Goal: Complete application form: Complete application form

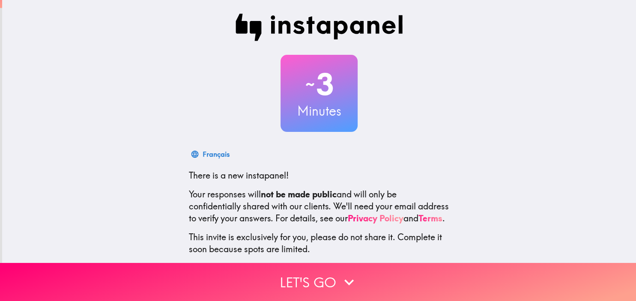
scroll to position [48, 0]
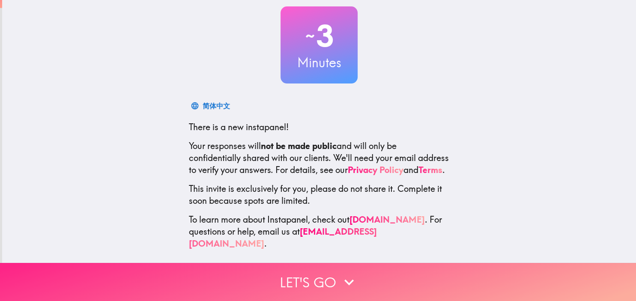
click at [344, 279] on icon "button" at bounding box center [349, 282] width 19 height 19
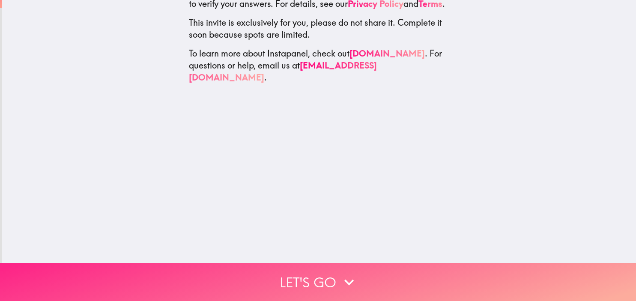
scroll to position [0, 0]
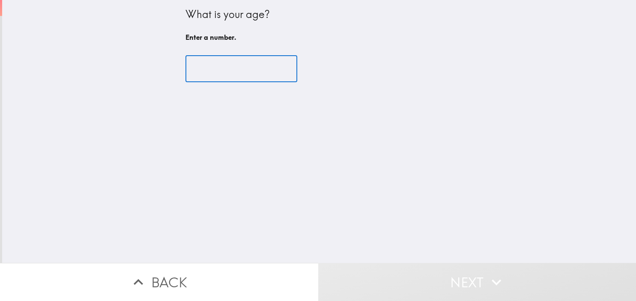
click at [253, 70] on input "number" at bounding box center [242, 69] width 112 height 27
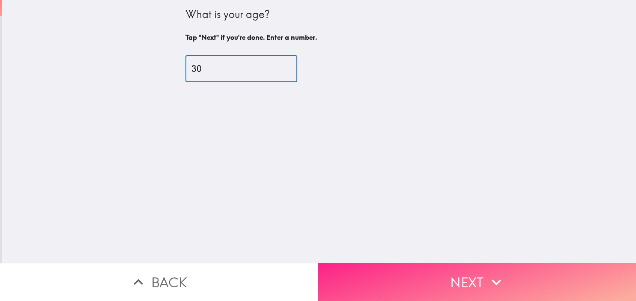
type input "30"
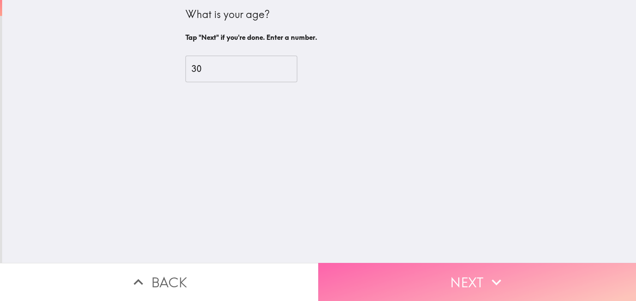
click at [350, 266] on button "Next" at bounding box center [477, 282] width 318 height 38
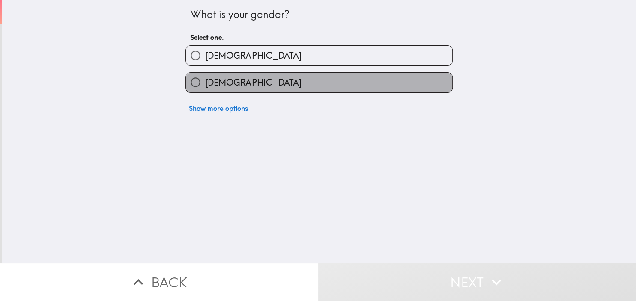
click at [220, 83] on span "[DEMOGRAPHIC_DATA]" at bounding box center [253, 83] width 96 height 12
click at [205, 83] on input "[DEMOGRAPHIC_DATA]" at bounding box center [195, 82] width 19 height 19
radio input "true"
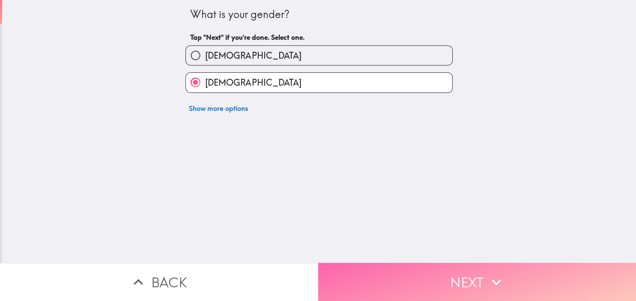
click at [366, 276] on button "Next" at bounding box center [477, 282] width 318 height 38
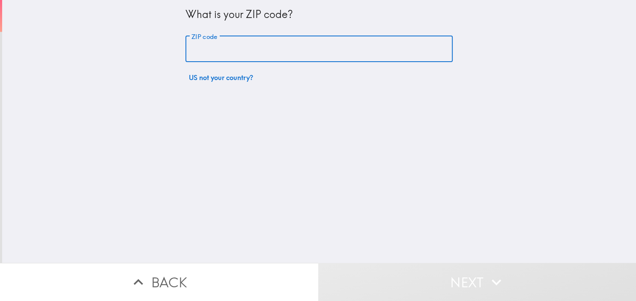
click at [260, 48] on input "ZIP code" at bounding box center [319, 49] width 267 height 27
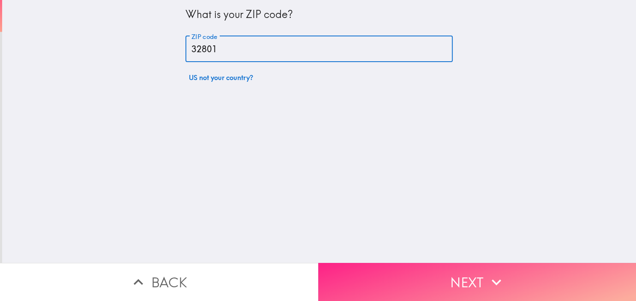
type input "32801"
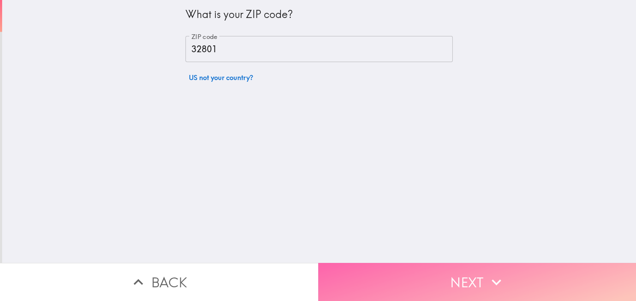
click at [360, 294] on button "Next" at bounding box center [477, 282] width 318 height 38
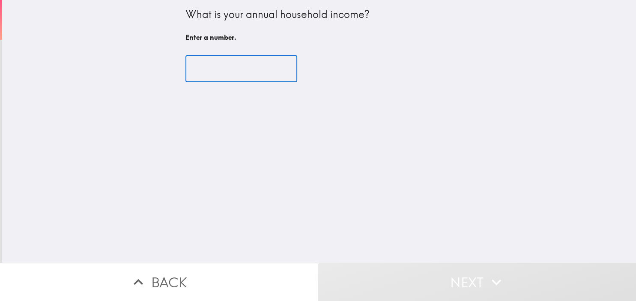
click at [236, 57] on input "number" at bounding box center [242, 69] width 112 height 27
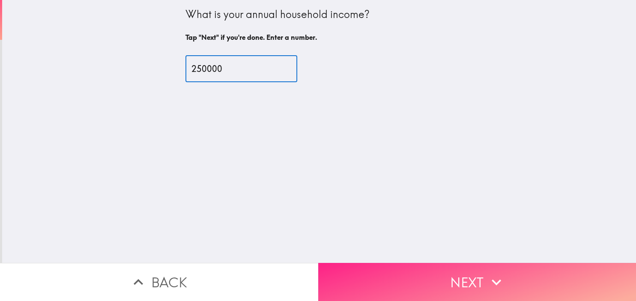
type input "250000"
click at [378, 281] on button "Next" at bounding box center [477, 282] width 318 height 38
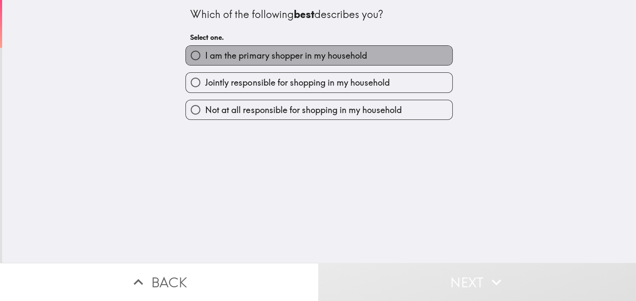
click at [336, 48] on label "I am the primary shopper in my household" at bounding box center [319, 55] width 267 height 19
click at [205, 48] on input "I am the primary shopper in my household" at bounding box center [195, 55] width 19 height 19
radio input "true"
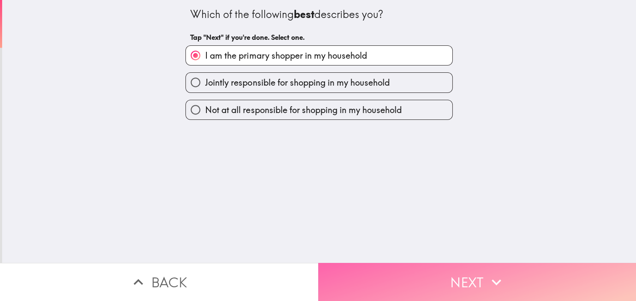
click at [390, 279] on button "Next" at bounding box center [477, 282] width 318 height 38
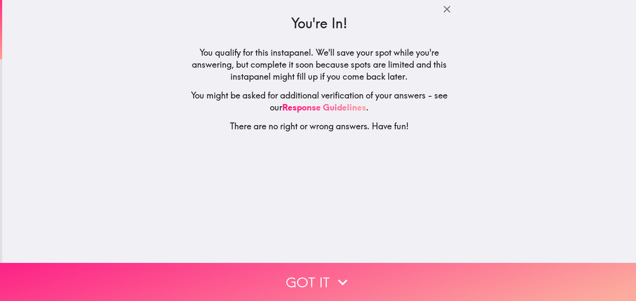
click at [320, 273] on button "Got it" at bounding box center [318, 282] width 636 height 38
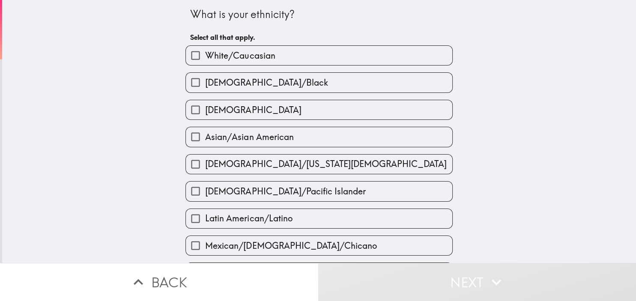
click at [267, 63] on label "White/Caucasian" at bounding box center [319, 55] width 267 height 19
click at [205, 63] on input "White/Caucasian" at bounding box center [195, 55] width 19 height 19
checkbox input "true"
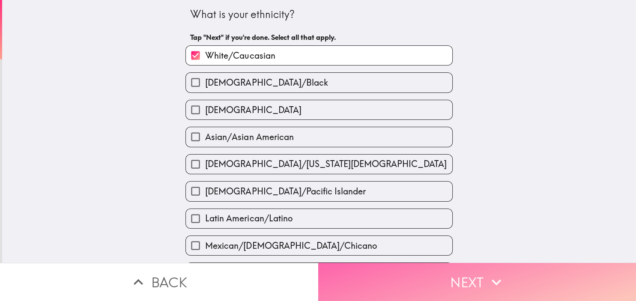
click at [372, 285] on button "Next" at bounding box center [477, 282] width 318 height 38
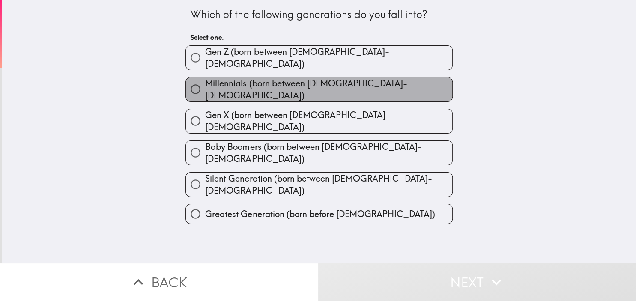
click at [267, 84] on span "Millennials (born between [DEMOGRAPHIC_DATA]-[DEMOGRAPHIC_DATA])" at bounding box center [328, 90] width 247 height 24
click at [205, 84] on input "Millennials (born between [DEMOGRAPHIC_DATA]-[DEMOGRAPHIC_DATA])" at bounding box center [195, 89] width 19 height 19
radio input "true"
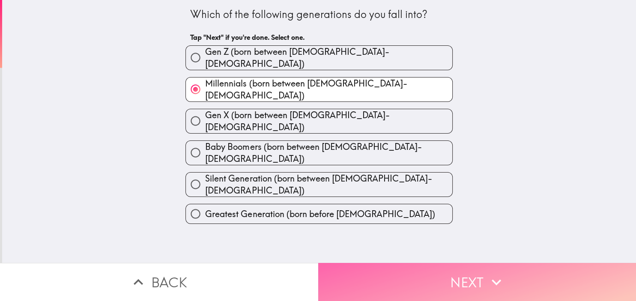
click at [356, 273] on button "Next" at bounding box center [477, 282] width 318 height 38
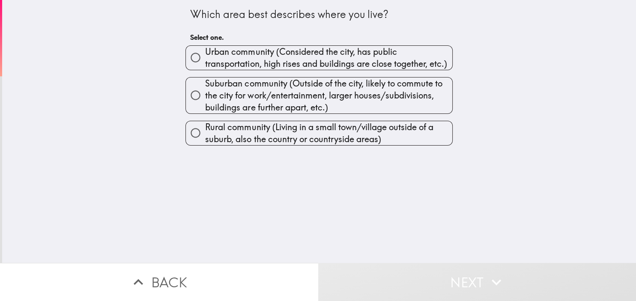
click at [317, 103] on span "Suburban community (Outside of the city, likely to commute to the city for work…" at bounding box center [328, 96] width 247 height 36
click at [205, 103] on input "Suburban community (Outside of the city, likely to commute to the city for work…" at bounding box center [195, 95] width 19 height 19
radio input "true"
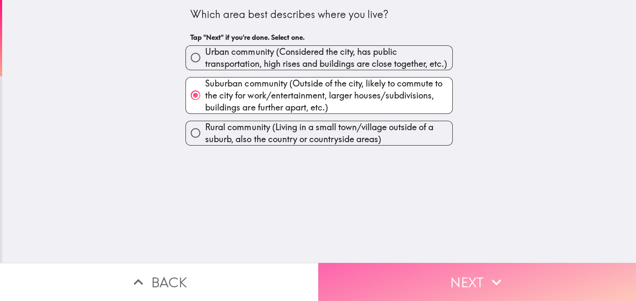
click at [361, 273] on button "Next" at bounding box center [477, 282] width 318 height 38
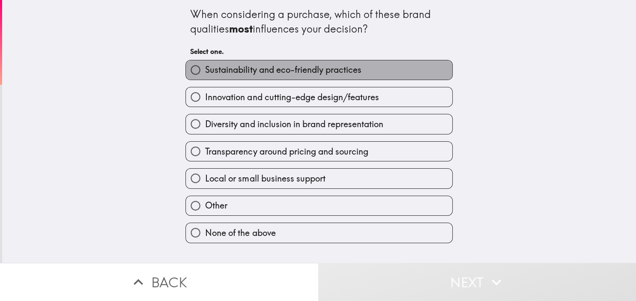
click at [271, 69] on span "Sustainability and eco-friendly practices" at bounding box center [283, 70] width 156 height 12
click at [205, 69] on input "Sustainability and eco-friendly practices" at bounding box center [195, 69] width 19 height 19
radio input "true"
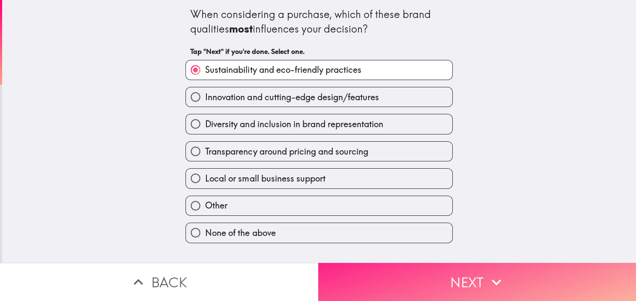
click at [343, 274] on button "Next" at bounding box center [477, 282] width 318 height 38
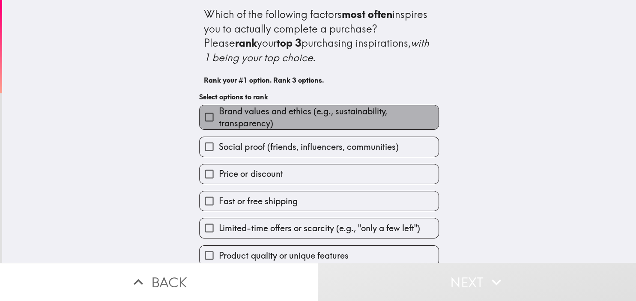
click at [268, 123] on span "Brand values and ethics (e.g., sustainability, transparency)" at bounding box center [329, 117] width 220 height 24
click at [219, 123] on input "Brand values and ethics (e.g., sustainability, transparency)" at bounding box center [209, 117] width 19 height 19
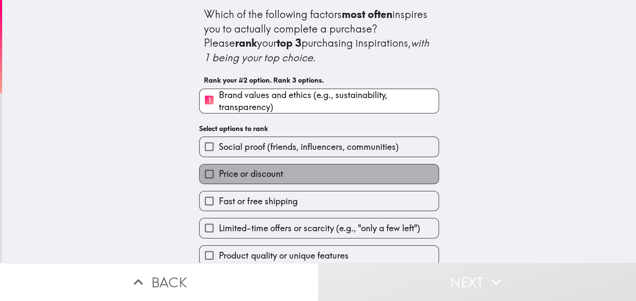
click at [258, 170] on span "Price or discount" at bounding box center [251, 174] width 64 height 12
click at [219, 170] on input "Price or discount" at bounding box center [209, 174] width 19 height 19
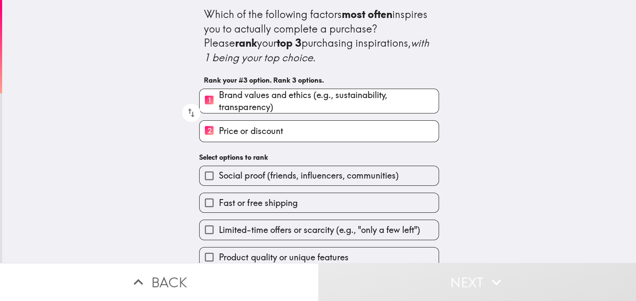
click at [242, 252] on span "Product quality or unique features" at bounding box center [283, 258] width 129 height 12
click at [219, 251] on input "Product quality or unique features" at bounding box center [209, 257] width 19 height 19
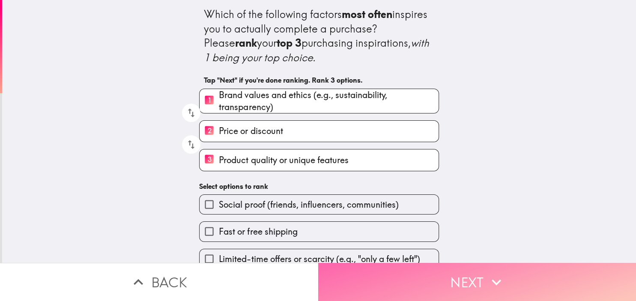
click at [356, 281] on button "Next" at bounding box center [477, 282] width 318 height 38
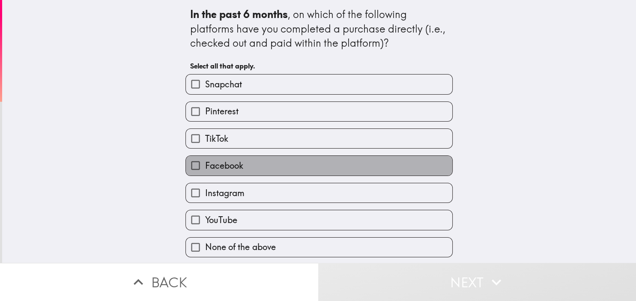
click at [268, 166] on label "Facebook" at bounding box center [319, 165] width 267 height 19
click at [205, 166] on input "Facebook" at bounding box center [195, 165] width 19 height 19
checkbox input "true"
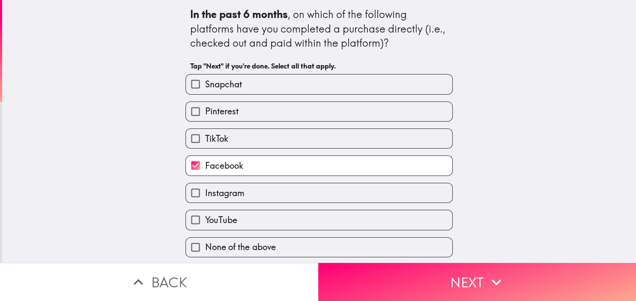
click at [267, 146] on label "TikTok" at bounding box center [319, 138] width 267 height 19
click at [205, 146] on input "TikTok" at bounding box center [195, 138] width 19 height 19
checkbox input "true"
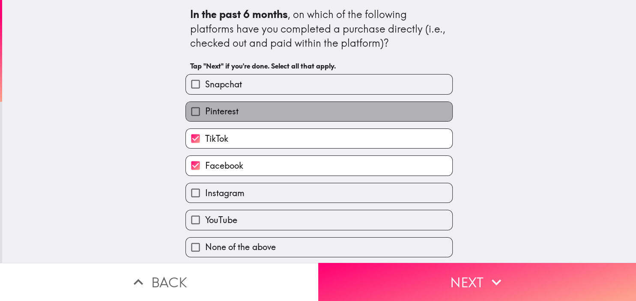
click at [270, 108] on label "Pinterest" at bounding box center [319, 111] width 267 height 19
click at [205, 108] on input "Pinterest" at bounding box center [195, 111] width 19 height 19
checkbox input "true"
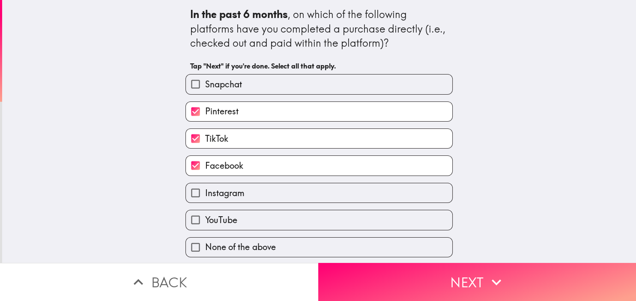
click at [269, 87] on label "Snapchat" at bounding box center [319, 84] width 267 height 19
click at [205, 87] on input "Snapchat" at bounding box center [195, 84] width 19 height 19
checkbox input "true"
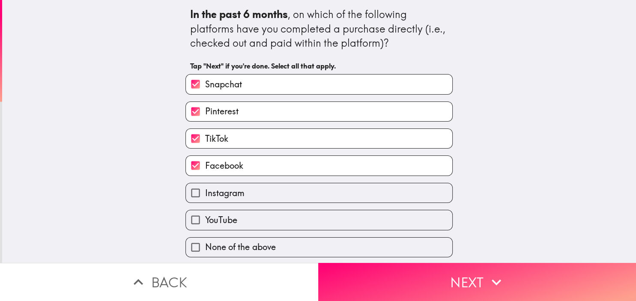
click at [249, 190] on label "Instagram" at bounding box center [319, 192] width 267 height 19
click at [205, 190] on input "Instagram" at bounding box center [195, 192] width 19 height 19
checkbox input "true"
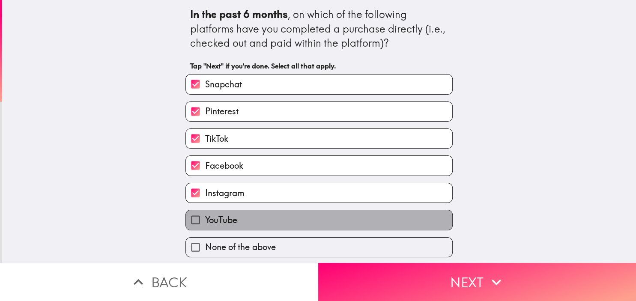
click at [257, 219] on label "YouTube" at bounding box center [319, 219] width 267 height 19
click at [205, 219] on input "YouTube" at bounding box center [195, 219] width 19 height 19
checkbox input "true"
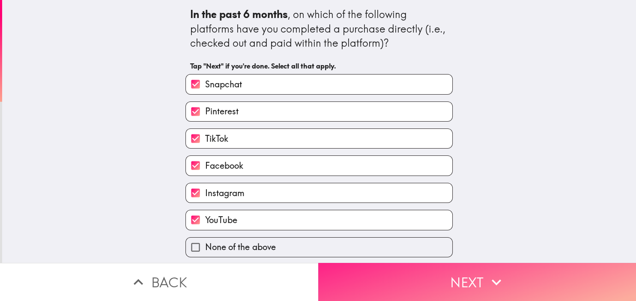
click at [333, 277] on button "Next" at bounding box center [477, 282] width 318 height 38
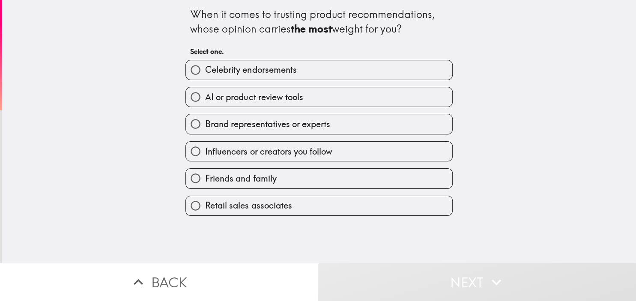
click at [273, 119] on span "Brand representatives or experts" at bounding box center [267, 124] width 125 height 12
click at [205, 119] on input "Brand representatives or experts" at bounding box center [195, 123] width 19 height 19
radio input "true"
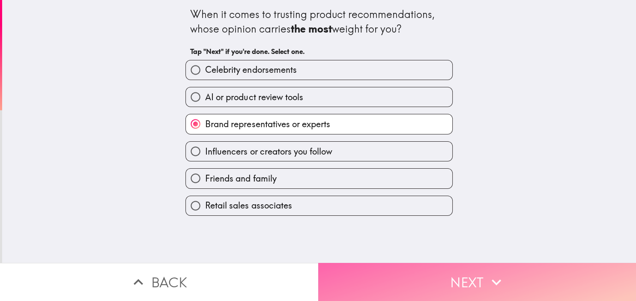
click at [349, 275] on button "Next" at bounding box center [477, 282] width 318 height 38
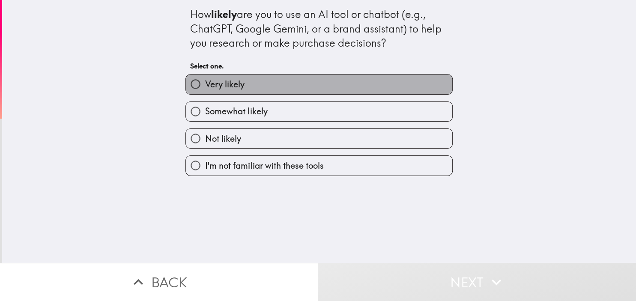
click at [228, 84] on span "Very likely" at bounding box center [224, 84] width 39 height 12
click at [205, 84] on input "Very likely" at bounding box center [195, 84] width 19 height 19
radio input "true"
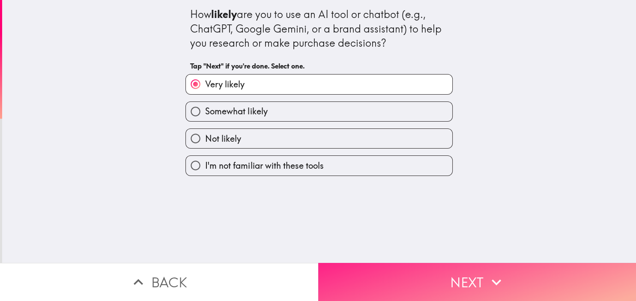
click at [362, 279] on button "Next" at bounding box center [477, 282] width 318 height 38
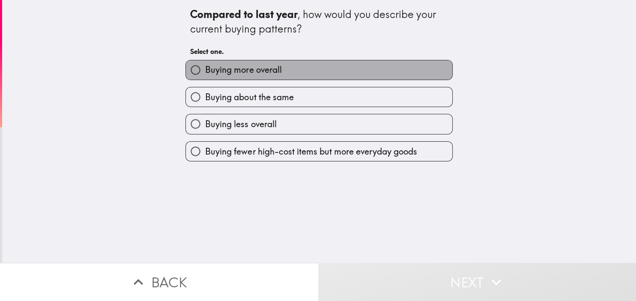
click at [240, 72] on span "Buying more overall" at bounding box center [243, 70] width 76 height 12
click at [205, 72] on input "Buying more overall" at bounding box center [195, 69] width 19 height 19
radio input "true"
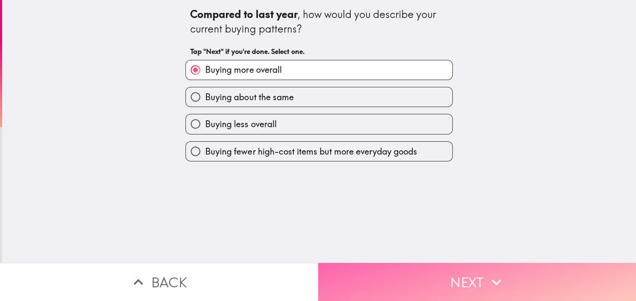
click at [379, 280] on button "Next" at bounding box center [477, 282] width 318 height 38
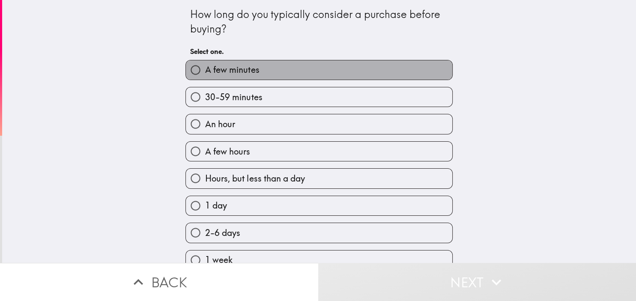
click at [255, 74] on span "A few minutes" at bounding box center [232, 70] width 54 height 12
click at [205, 74] on input "A few minutes" at bounding box center [195, 69] width 19 height 19
radio input "true"
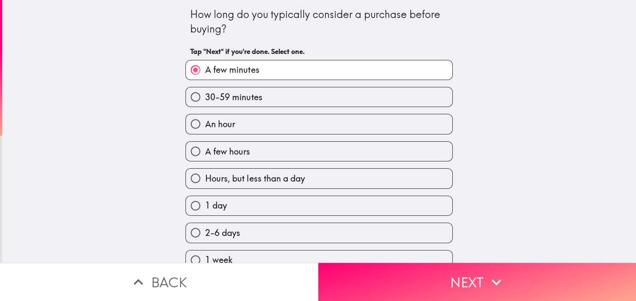
click at [275, 94] on label "30-59 minutes" at bounding box center [319, 96] width 267 height 19
click at [205, 94] on input "30-59 minutes" at bounding box center [195, 96] width 19 height 19
radio input "true"
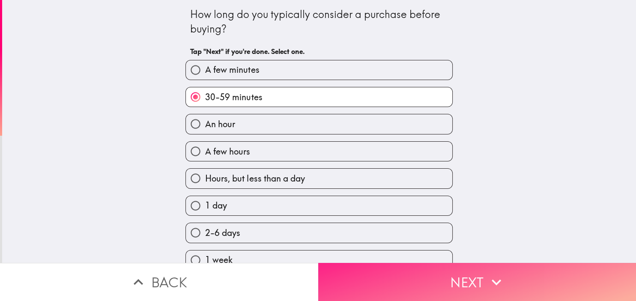
click at [401, 271] on button "Next" at bounding box center [477, 282] width 318 height 38
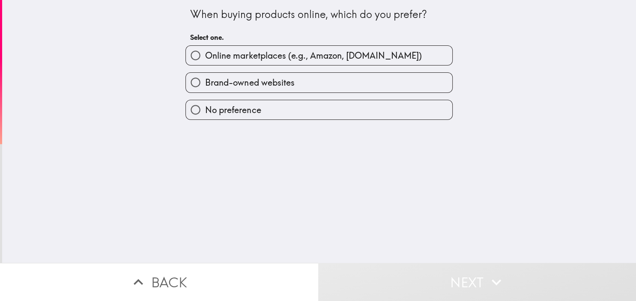
click at [255, 56] on span "Online marketplaces (e.g., Amazon, [DOMAIN_NAME])" at bounding box center [313, 56] width 216 height 12
click at [205, 56] on input "Online marketplaces (e.g., Amazon, [DOMAIN_NAME])" at bounding box center [195, 55] width 19 height 19
radio input "true"
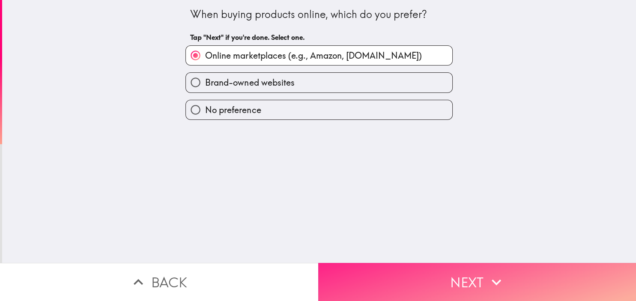
click at [400, 269] on button "Next" at bounding box center [477, 282] width 318 height 38
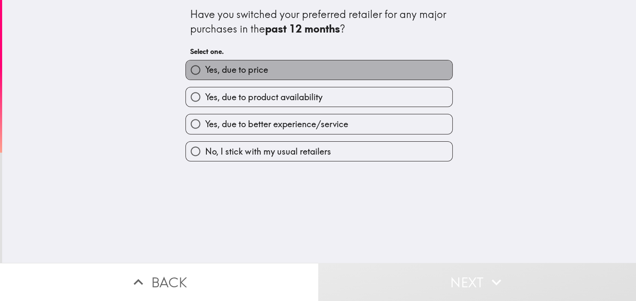
click at [249, 74] on span "Yes, due to price" at bounding box center [236, 70] width 63 height 12
click at [205, 74] on input "Yes, due to price" at bounding box center [195, 69] width 19 height 19
radio input "true"
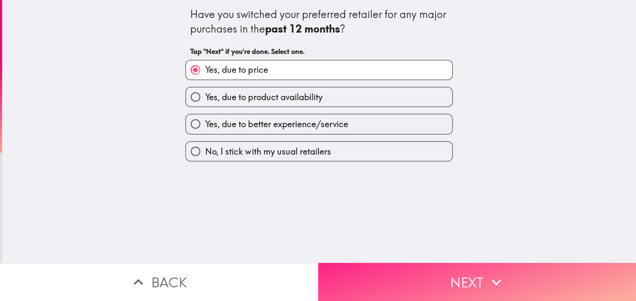
click at [369, 267] on button "Next" at bounding box center [477, 282] width 318 height 38
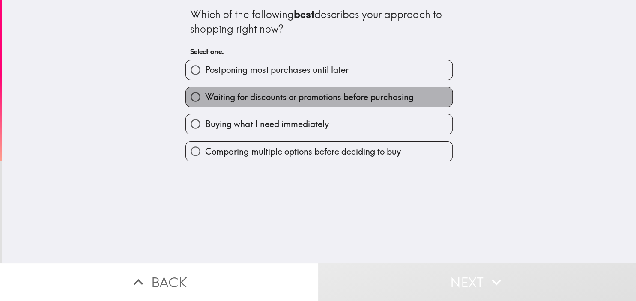
click at [255, 95] on span "Waiting for discounts or promotions before purchasing" at bounding box center [309, 97] width 208 height 12
click at [205, 95] on input "Waiting for discounts or promotions before purchasing" at bounding box center [195, 96] width 19 height 19
radio input "true"
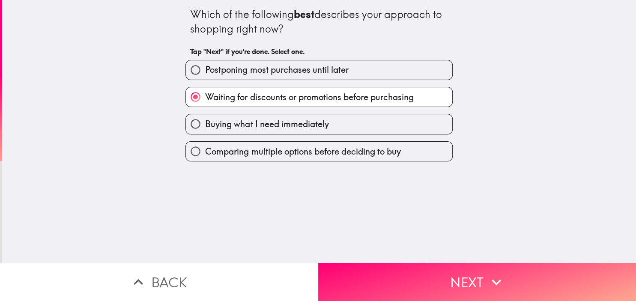
click at [291, 121] on span "Buying what I need immediately" at bounding box center [266, 124] width 123 height 12
click at [205, 121] on input "Buying what I need immediately" at bounding box center [195, 123] width 19 height 19
radio input "true"
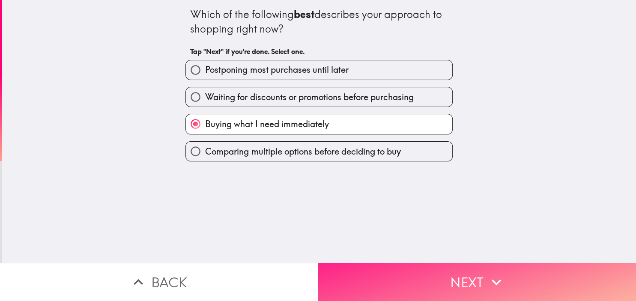
click at [434, 277] on button "Next" at bounding box center [477, 282] width 318 height 38
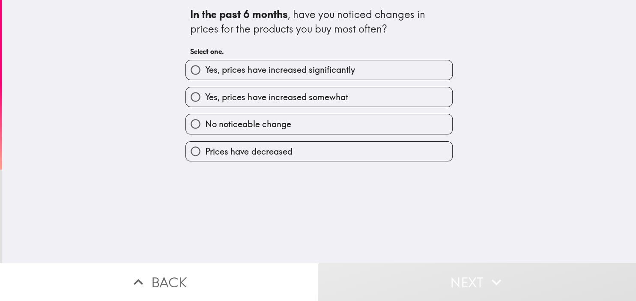
click at [277, 72] on span "Yes, prices have increased significantly" at bounding box center [280, 70] width 150 height 12
click at [205, 72] on input "Yes, prices have increased significantly" at bounding box center [195, 69] width 19 height 19
radio input "true"
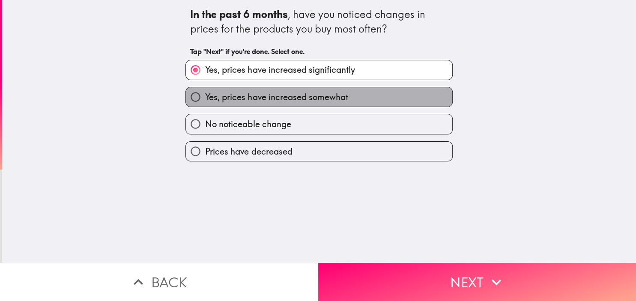
click at [315, 101] on span "Yes, prices have increased somewhat" at bounding box center [276, 97] width 143 height 12
click at [205, 101] on input "Yes, prices have increased somewhat" at bounding box center [195, 96] width 19 height 19
radio input "true"
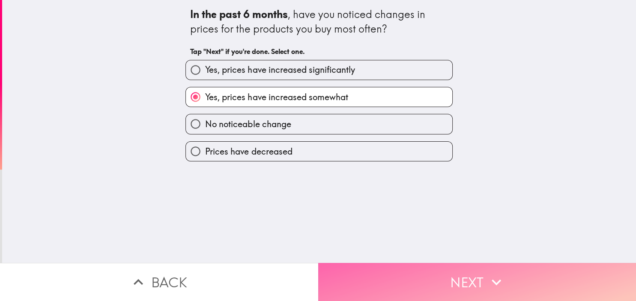
click at [398, 278] on button "Next" at bounding box center [477, 282] width 318 height 38
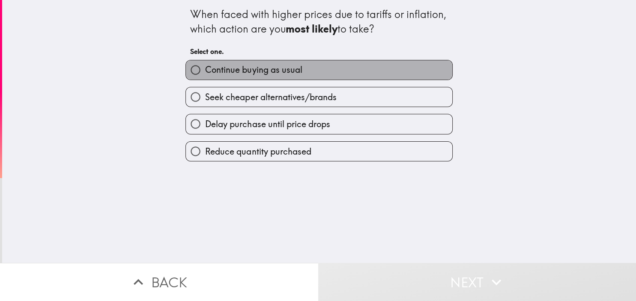
click at [273, 75] on span "Continue buying as usual" at bounding box center [253, 70] width 97 height 12
click at [205, 75] on input "Continue buying as usual" at bounding box center [195, 69] width 19 height 19
radio input "true"
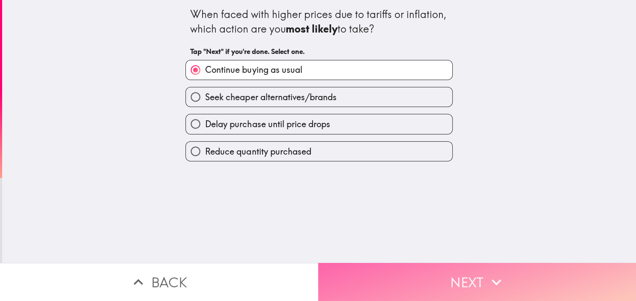
click at [407, 276] on button "Next" at bounding box center [477, 282] width 318 height 38
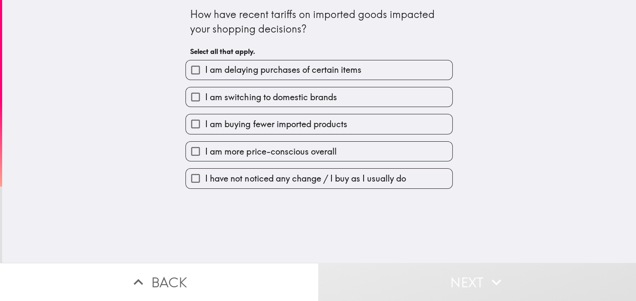
click at [285, 150] on span "I am more price-conscious overall" at bounding box center [270, 152] width 131 height 12
click at [205, 150] on input "I am more price-conscious overall" at bounding box center [195, 151] width 19 height 19
checkbox input "true"
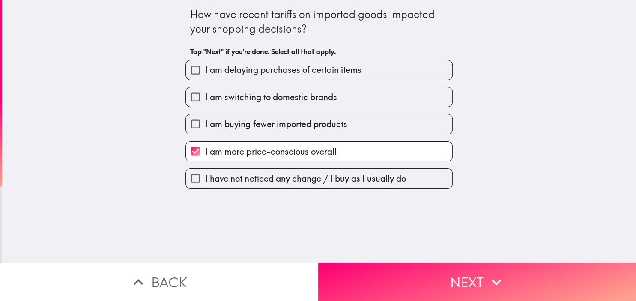
click at [259, 102] on span "I am switching to domestic brands" at bounding box center [271, 97] width 132 height 12
click at [205, 102] on input "I am switching to domestic brands" at bounding box center [195, 96] width 19 height 19
checkbox input "true"
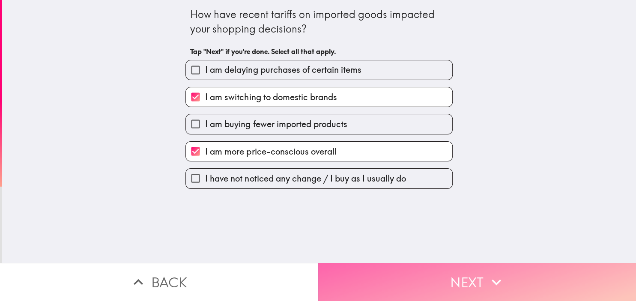
click at [410, 275] on button "Next" at bounding box center [477, 282] width 318 height 38
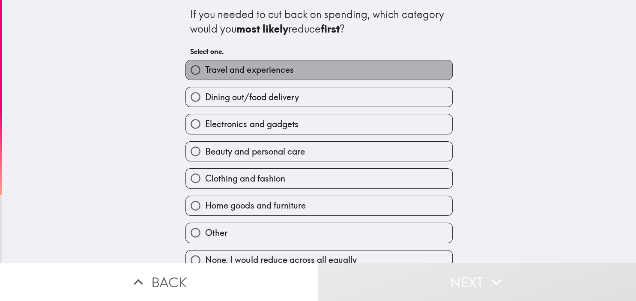
click at [242, 72] on span "Travel and experiences" at bounding box center [249, 70] width 88 height 12
click at [205, 72] on input "Travel and experiences" at bounding box center [195, 69] width 19 height 19
radio input "true"
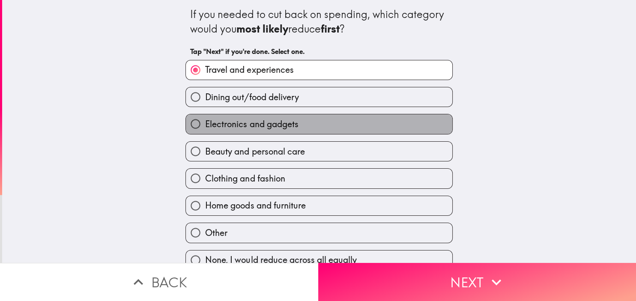
click at [253, 130] on label "Electronics and gadgets" at bounding box center [319, 123] width 267 height 19
click at [205, 130] on input "Electronics and gadgets" at bounding box center [195, 123] width 19 height 19
radio input "true"
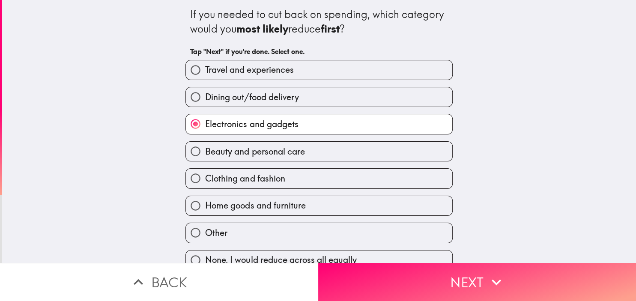
click at [282, 201] on span "Home goods and furniture" at bounding box center [255, 206] width 100 height 12
click at [205, 201] on input "Home goods and furniture" at bounding box center [195, 205] width 19 height 19
radio input "true"
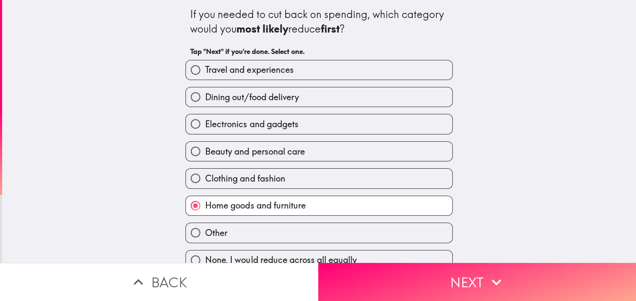
click at [215, 97] on span "Dining out/food delivery" at bounding box center [251, 97] width 93 height 12
click at [205, 97] on input "Dining out/food delivery" at bounding box center [195, 96] width 19 height 19
radio input "true"
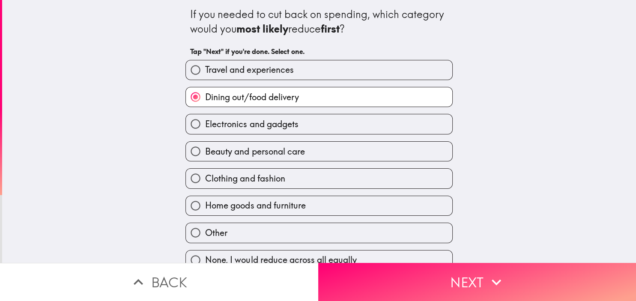
click at [224, 76] on label "Travel and experiences" at bounding box center [319, 69] width 267 height 19
click at [205, 76] on input "Travel and experiences" at bounding box center [195, 69] width 19 height 19
radio input "true"
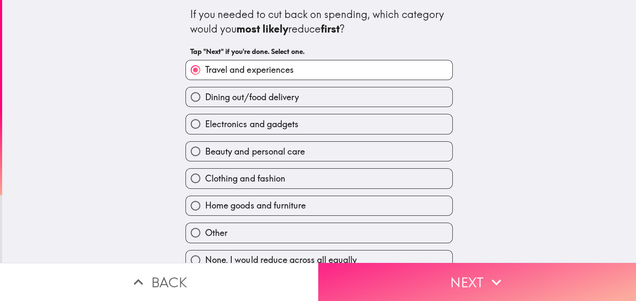
click at [424, 284] on button "Next" at bounding box center [477, 282] width 318 height 38
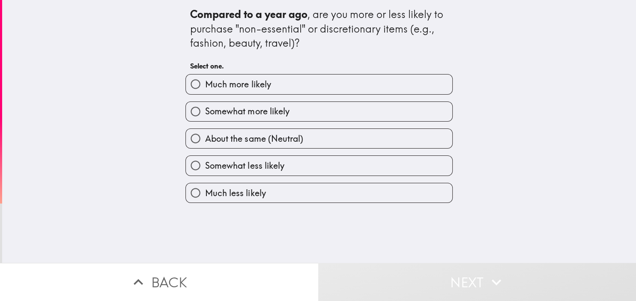
click at [234, 92] on label "Much more likely" at bounding box center [319, 84] width 267 height 19
click at [205, 92] on input "Much more likely" at bounding box center [195, 84] width 19 height 19
radio input "true"
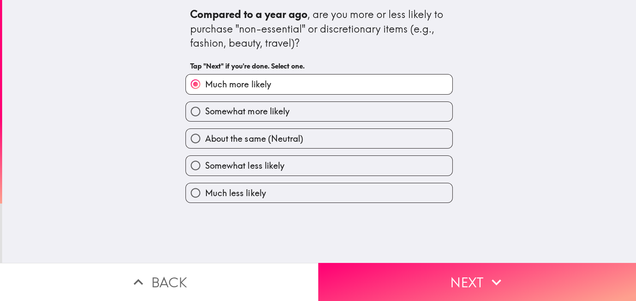
click at [228, 84] on span "Much more likely" at bounding box center [238, 84] width 66 height 12
click at [205, 84] on input "Much more likely" at bounding box center [195, 84] width 19 height 19
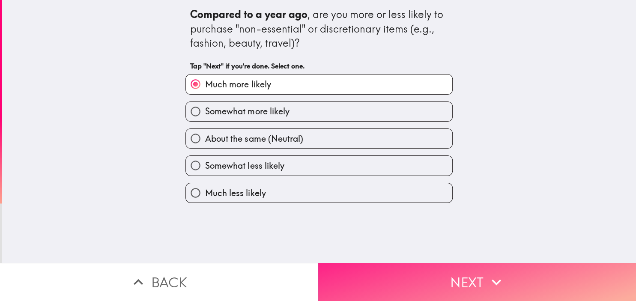
click at [367, 274] on button "Next" at bounding box center [477, 282] width 318 height 38
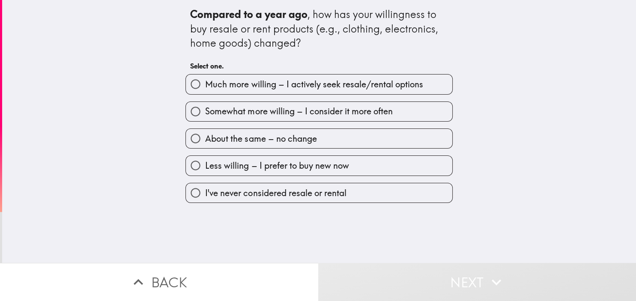
click at [256, 117] on span "Somewhat more willing – I consider it more often" at bounding box center [298, 111] width 187 height 12
click at [205, 117] on input "Somewhat more willing – I consider it more often" at bounding box center [195, 111] width 19 height 19
radio input "true"
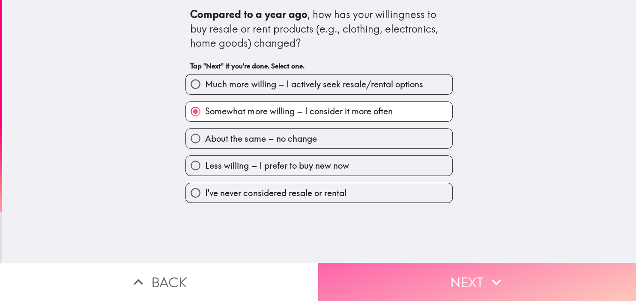
click at [401, 275] on button "Next" at bounding box center [477, 282] width 318 height 38
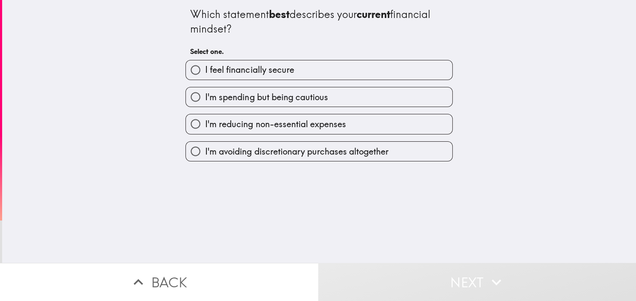
click at [248, 69] on span "I feel financially secure" at bounding box center [249, 70] width 89 height 12
click at [205, 69] on input "I feel financially secure" at bounding box center [195, 69] width 19 height 19
radio input "true"
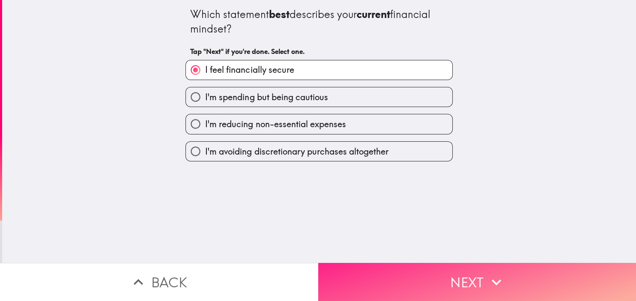
click at [424, 270] on button "Next" at bounding box center [477, 282] width 318 height 38
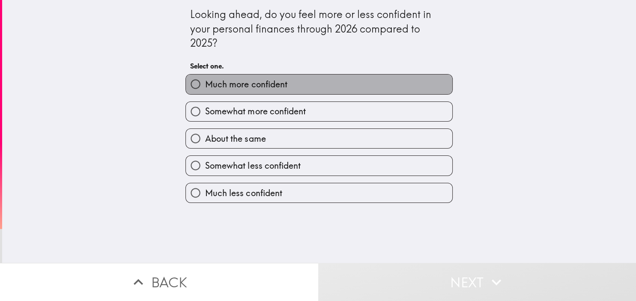
click at [273, 93] on label "Much more confident" at bounding box center [319, 84] width 267 height 19
click at [205, 93] on input "Much more confident" at bounding box center [195, 84] width 19 height 19
radio input "true"
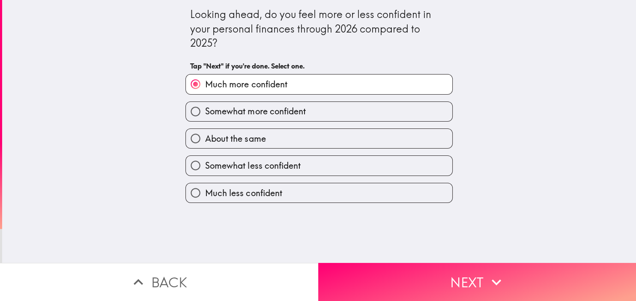
click at [269, 90] on span "Much more confident" at bounding box center [246, 84] width 82 height 12
click at [205, 90] on input "Much more confident" at bounding box center [195, 84] width 19 height 19
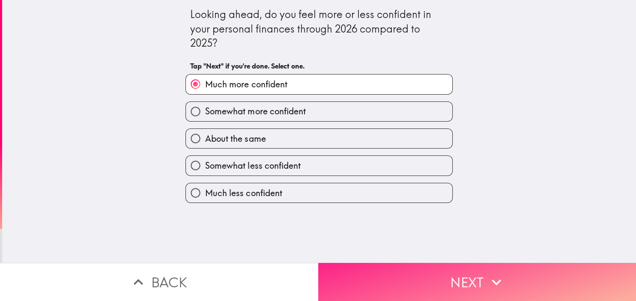
click at [395, 277] on button "Next" at bounding box center [477, 282] width 318 height 38
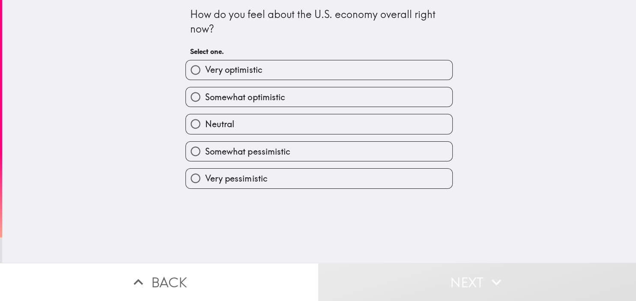
click at [243, 76] on span "Very optimistic" at bounding box center [233, 70] width 57 height 12
click at [205, 76] on input "Very optimistic" at bounding box center [195, 69] width 19 height 19
radio input "true"
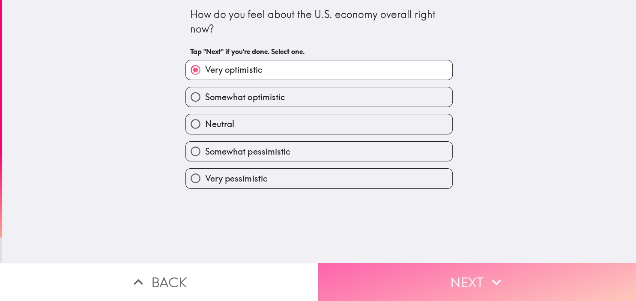
click at [395, 273] on button "Next" at bounding box center [477, 282] width 318 height 38
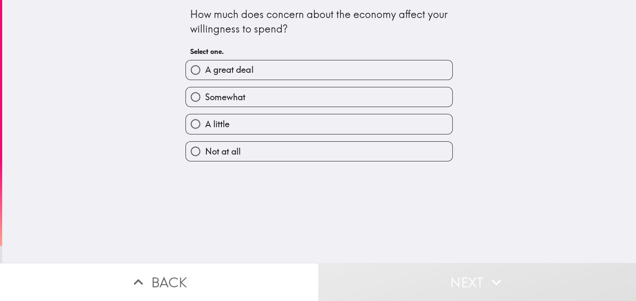
click at [230, 76] on label "A great deal" at bounding box center [319, 69] width 267 height 19
click at [205, 76] on input "A great deal" at bounding box center [195, 69] width 19 height 19
radio input "true"
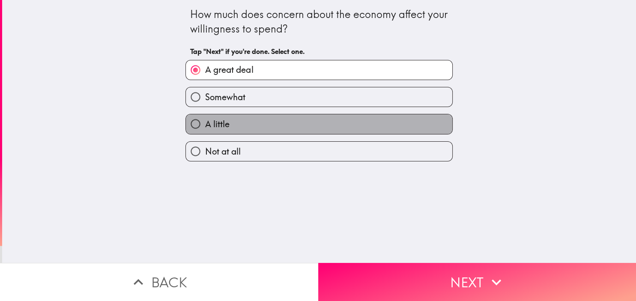
click at [273, 121] on label "A little" at bounding box center [319, 123] width 267 height 19
click at [205, 121] on input "A little" at bounding box center [195, 123] width 19 height 19
radio input "true"
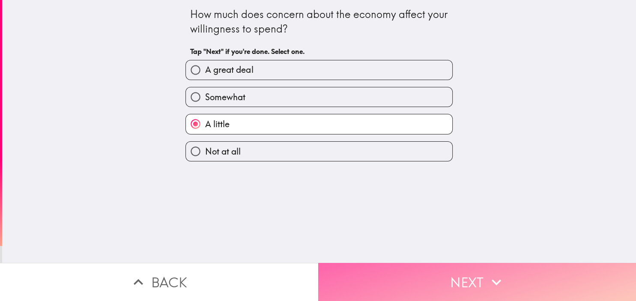
click at [383, 279] on button "Next" at bounding box center [477, 282] width 318 height 38
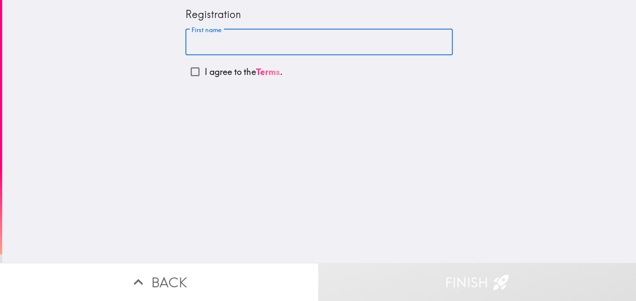
click at [247, 48] on input "First name" at bounding box center [319, 42] width 267 height 27
type input "[PERSON_NAME]"
click at [197, 71] on input "I agree to the Terms ." at bounding box center [195, 71] width 19 height 19
checkbox input "true"
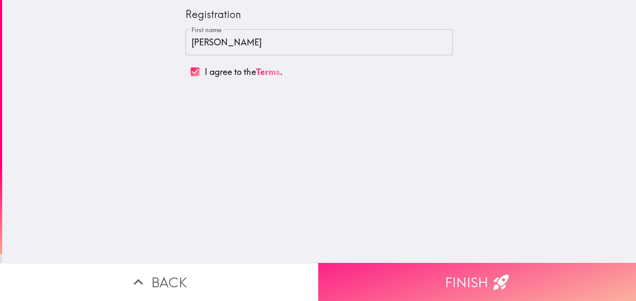
click at [388, 280] on button "Finish" at bounding box center [477, 282] width 318 height 38
